Goal: Use online tool/utility: Utilize a website feature to perform a specific function

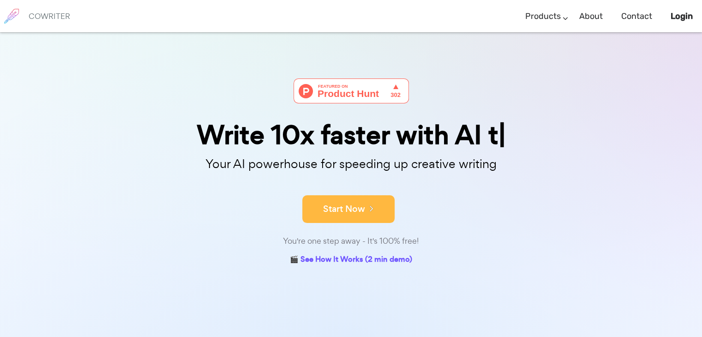
click at [340, 218] on button "Start Now" at bounding box center [349, 209] width 92 height 28
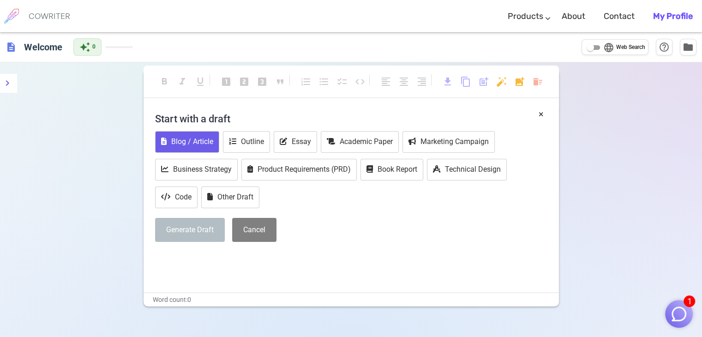
click at [214, 134] on button "Blog / Article" at bounding box center [187, 142] width 64 height 22
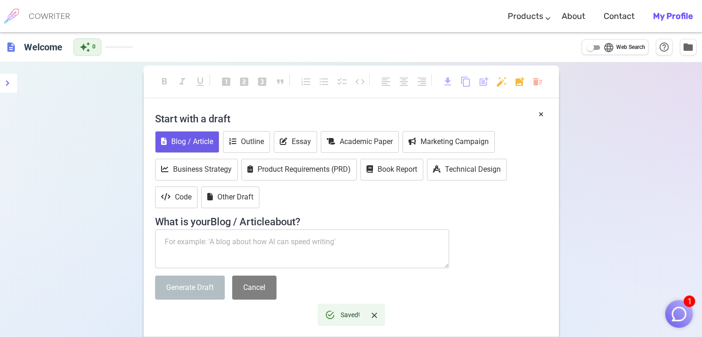
click at [273, 244] on textarea at bounding box center [302, 249] width 295 height 39
paste textarea "كتابه بحث شامل عن الطوب الاحمر وخصائصه وانواعه ومميزاته و عيوبه وكل شيء يخص الط…"
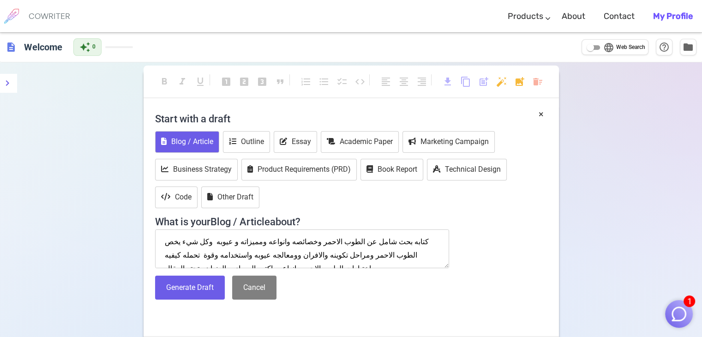
scroll to position [18, 0]
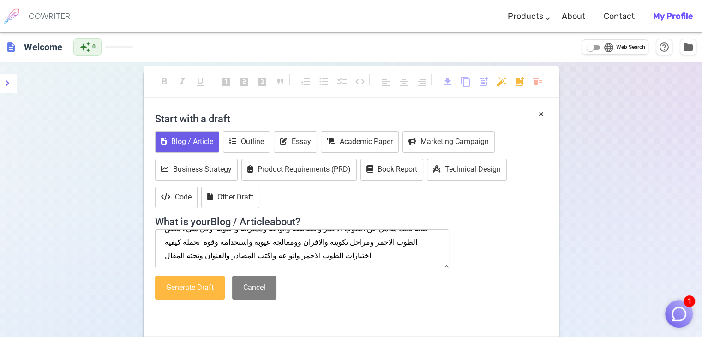
type textarea "كتابه بحث شامل عن الطوب الاحمر وخصائصه وانواعه ومميزاته و عيوبه وكل شيء يخص الط…"
click at [176, 292] on button "Generate Draft" at bounding box center [190, 288] width 70 height 24
